Goal: Task Accomplishment & Management: Use online tool/utility

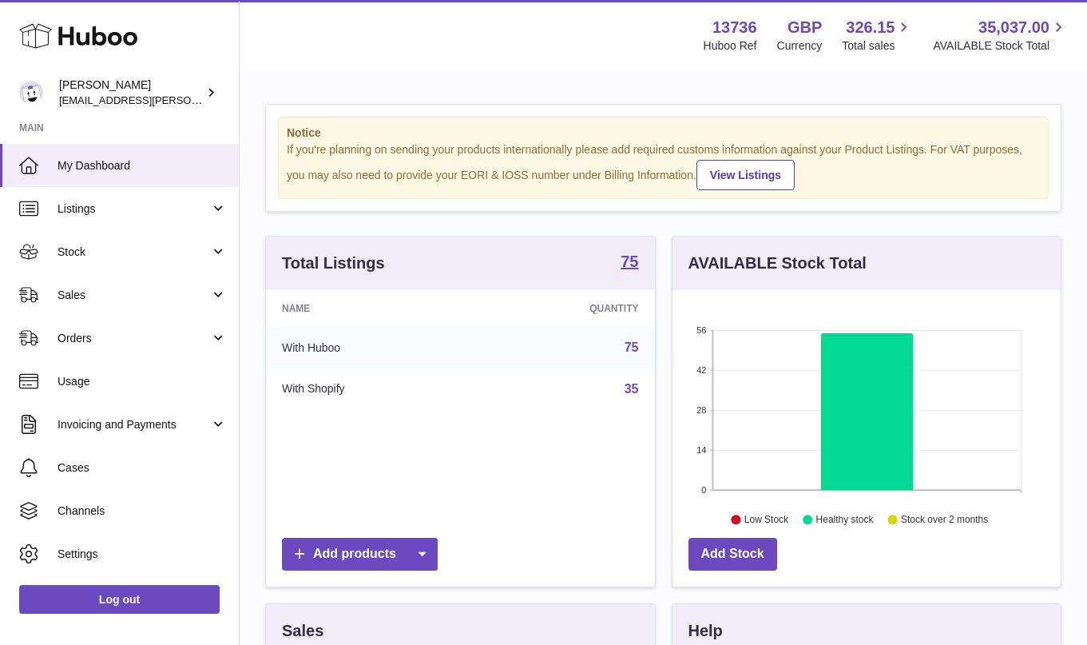
scroll to position [249, 388]
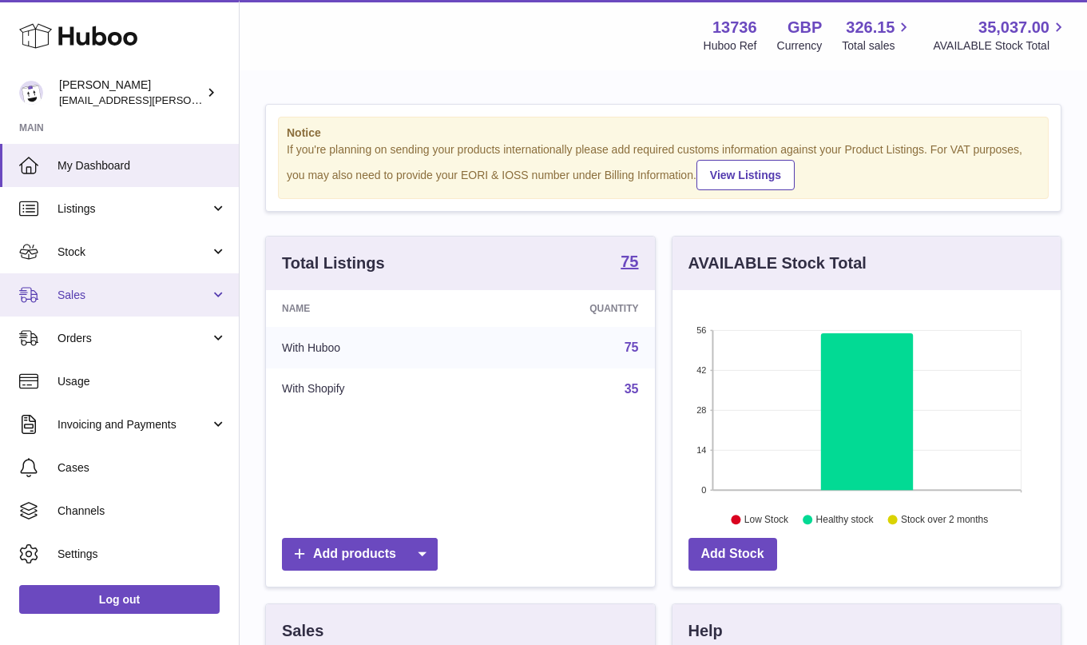
click at [116, 296] on span "Sales" at bounding box center [134, 295] width 153 height 15
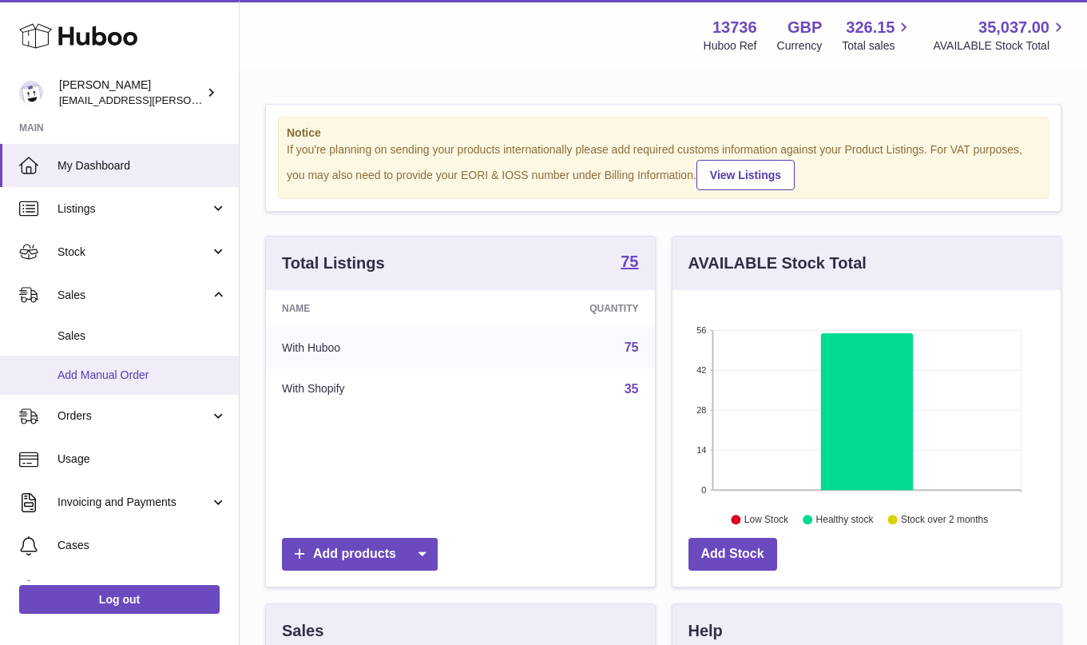
click at [105, 385] on link "Add Manual Order" at bounding box center [119, 374] width 239 height 39
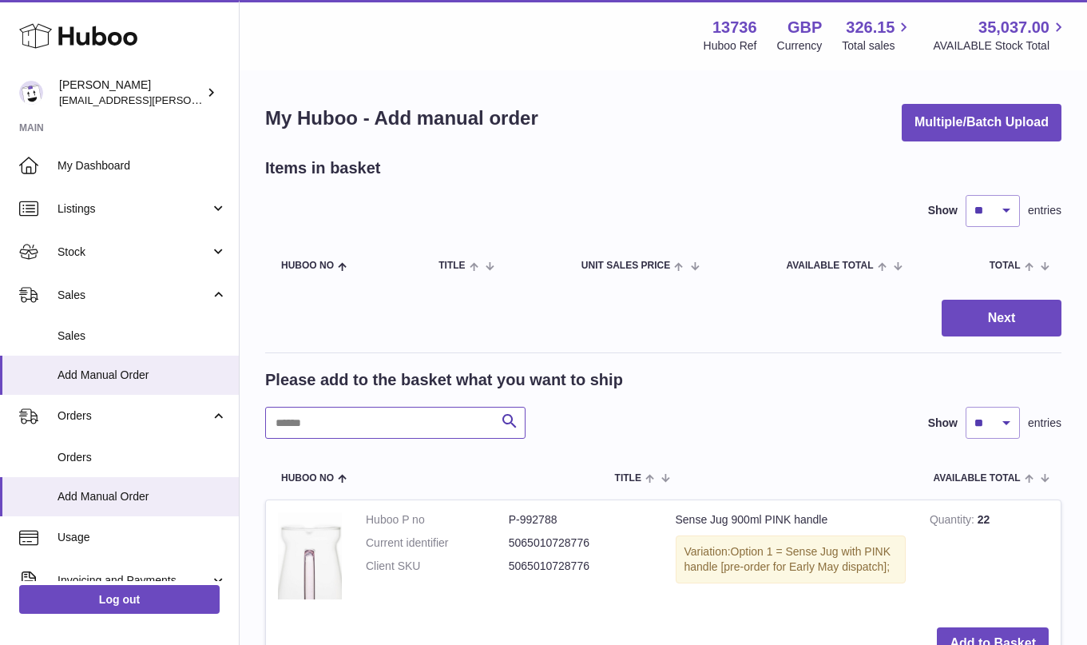
click at [403, 419] on input "text" at bounding box center [395, 423] width 260 height 32
type input "*"
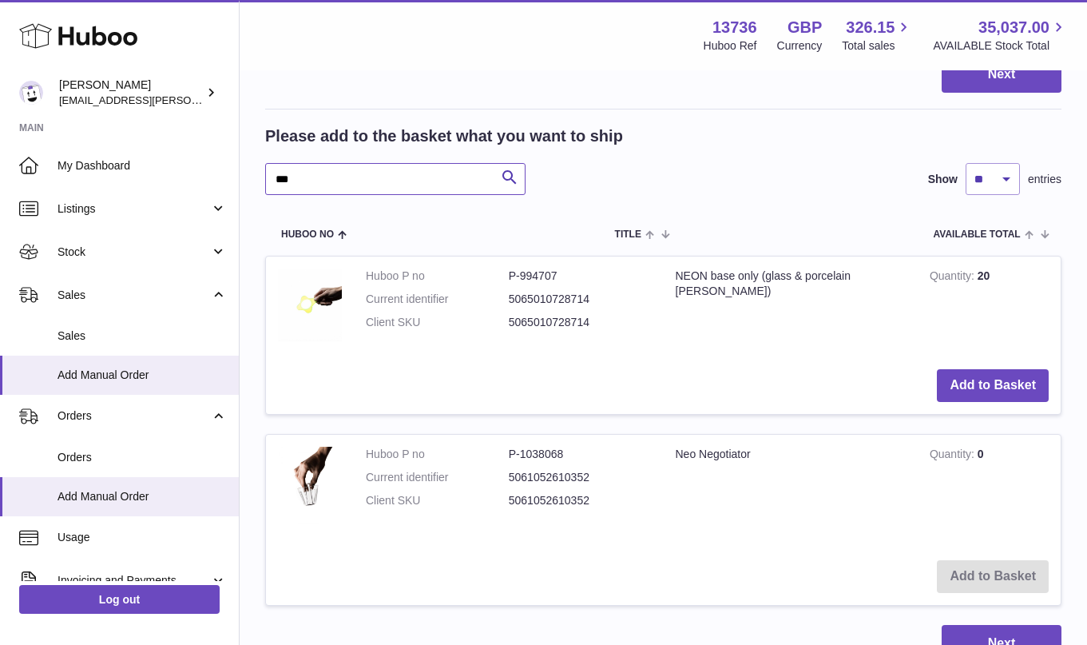
scroll to position [341, 0]
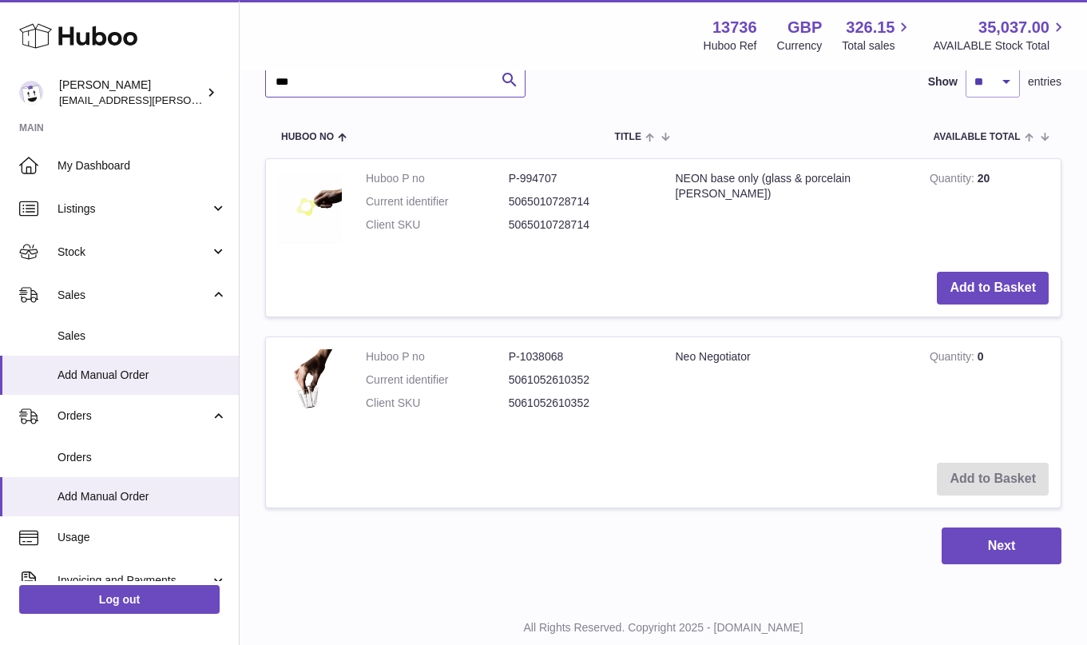
type input "***"
click at [1007, 486] on td "Add to Basket" at bounding box center [663, 479] width 795 height 57
click at [957, 383] on td "Quantity 0" at bounding box center [989, 393] width 143 height 113
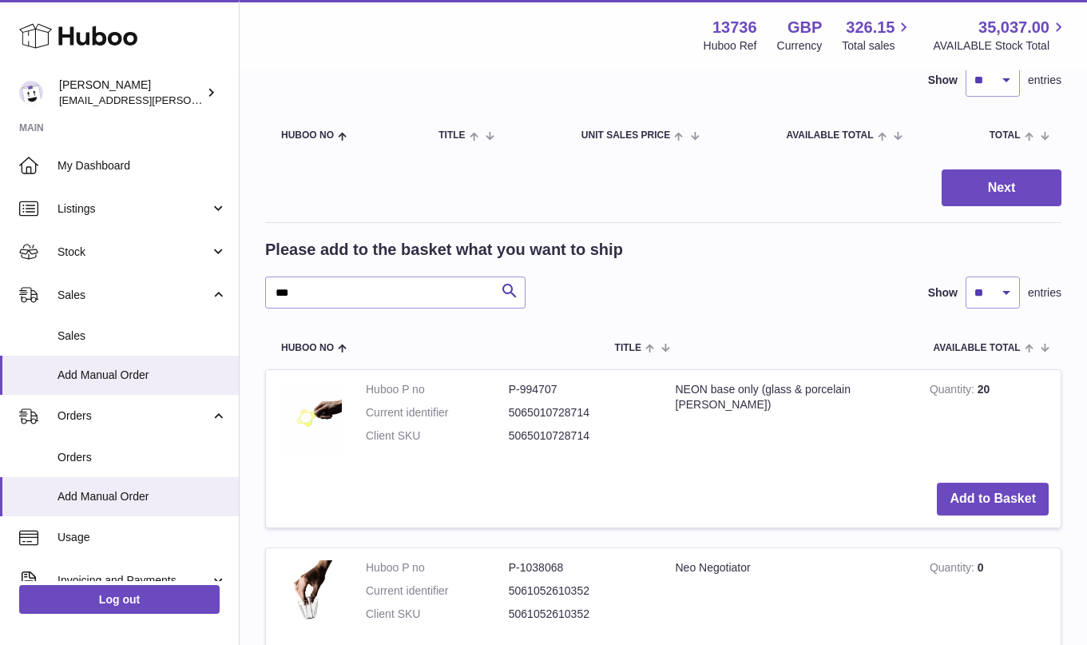
scroll to position [0, 0]
